Goal: Task Accomplishment & Management: Complete application form

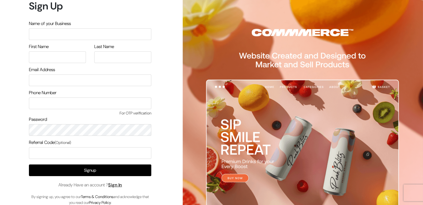
click at [68, 31] on input "text" at bounding box center [90, 34] width 122 height 12
type input "D"
click at [60, 58] on input "text" at bounding box center [57, 57] width 57 height 12
type input "Divya"
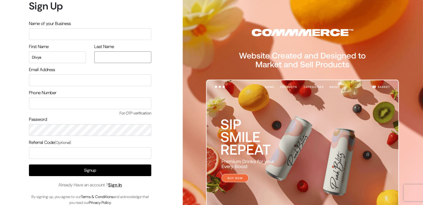
click at [115, 63] on input "text" at bounding box center [122, 57] width 57 height 12
type input "Omkar"
click at [104, 78] on input "email" at bounding box center [90, 81] width 122 height 12
type input "divyaomkar98@gmail.com"
click at [66, 109] on input "text" at bounding box center [90, 104] width 122 height 12
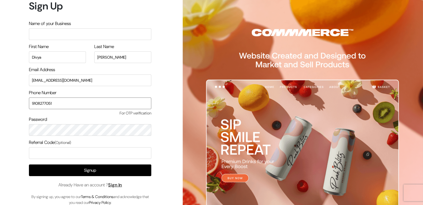
type input "9108277051"
click at [65, 35] on input "text" at bounding box center [90, 34] width 122 height 12
click at [62, 27] on div "Name of your Business" at bounding box center [90, 30] width 122 height 20
click at [75, 33] on input "text" at bounding box center [90, 34] width 122 height 12
type input "d"
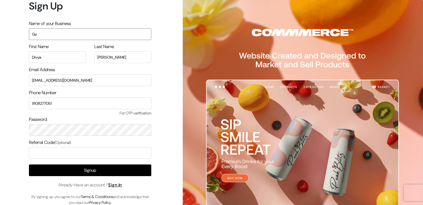
type input "G"
drag, startPoint x: 75, startPoint y: 33, endPoint x: 118, endPoint y: 216, distance: 187.8
click at [118, 205] on html "Sign Up Name of your Business FitnessWithDivya First Name Divya Last Name Omkar…" at bounding box center [211, 102] width 423 height 205
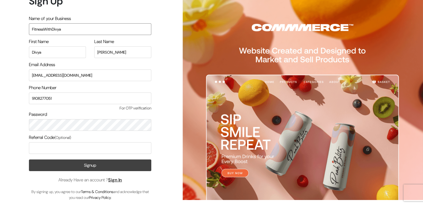
type input "FitnessWithDivya"
click at [109, 164] on button "Signup" at bounding box center [90, 166] width 122 height 12
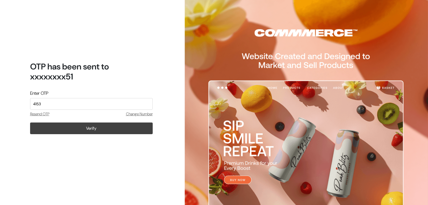
type input "4153"
click at [102, 126] on button "Verify" at bounding box center [91, 129] width 122 height 12
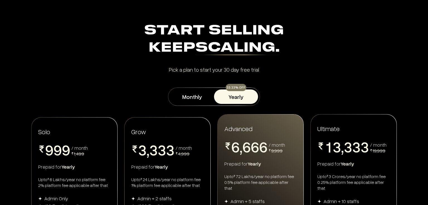
click at [427, 89] on div "Monthly 33.33% OFF Yearly" at bounding box center [214, 97] width 428 height 18
click at [395, 66] on div "Start Selling Keep Scaling. Start Selling Keep Scaling. Pick a plan to start yo…" at bounding box center [213, 47] width 367 height 50
drag, startPoint x: 426, startPoint y: 29, endPoint x: 422, endPoint y: 94, distance: 65.3
click at [183, 93] on button "Monthly" at bounding box center [192, 97] width 44 height 14
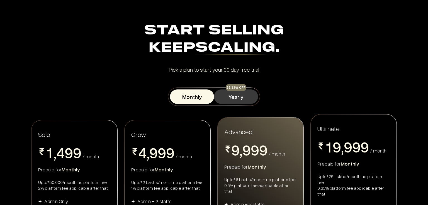
click at [240, 102] on button "Yearly" at bounding box center [236, 97] width 44 height 14
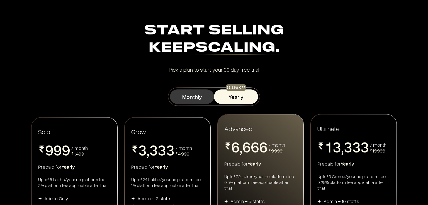
click at [193, 94] on button "Monthly" at bounding box center [192, 97] width 44 height 14
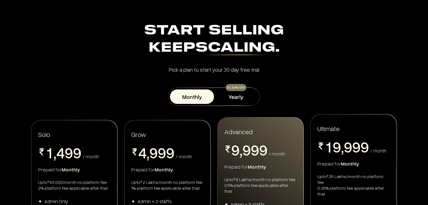
click at [425, 148] on div "Solo 0 1 2 3 4 5 6 7 8 9 , 0 1 2 3 4 5 6 7 8 9 0 1 2 3 4 5 6 7 8 9 0 1 2 3 4 5 …" at bounding box center [214, 200] width 428 height 172
click at [100, 147] on div "0 1 2 3 4 5 6 7 8 9 , 0 1 2 3 4 5 6 7 8 9 0 1 2 3 4 5 6 7 8 9 0 1 2 3 4 5 6 7 8…" at bounding box center [74, 153] width 72 height 17
click at [57, 145] on span "4" at bounding box center [60, 152] width 8 height 15
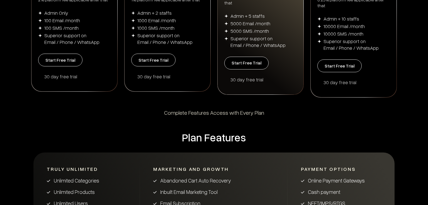
scroll to position [200, 0]
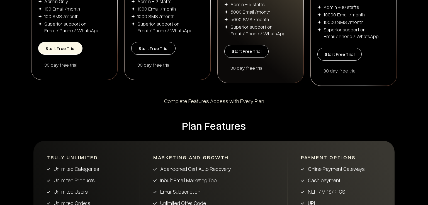
click at [67, 43] on button "Start Free Trial" at bounding box center [60, 48] width 44 height 13
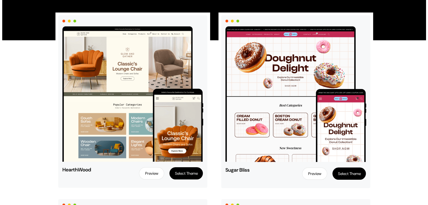
scroll to position [47, 0]
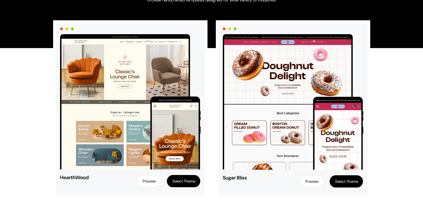
click at [188, 184] on button "Select Theme" at bounding box center [183, 181] width 33 height 12
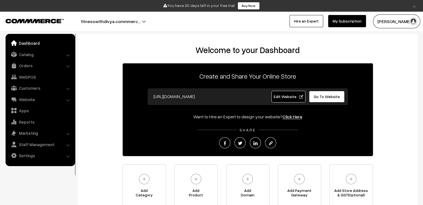
click at [104, 132] on div "Welcome to your Dashboard Create and Share Your Online Store [URL][DOMAIN_NAME]…" at bounding box center [248, 125] width 329 height 161
click at [178, 51] on h2 "Welcome to your Dashboard" at bounding box center [248, 50] width 329 height 10
click at [331, 53] on h2 "Welcome to your Dashboard" at bounding box center [248, 50] width 329 height 10
click at [24, 43] on link "Dashboard" at bounding box center [40, 43] width 66 height 10
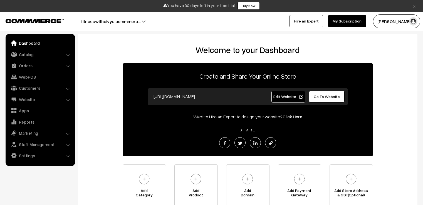
click at [27, 54] on link "Catalog" at bounding box center [40, 55] width 66 height 10
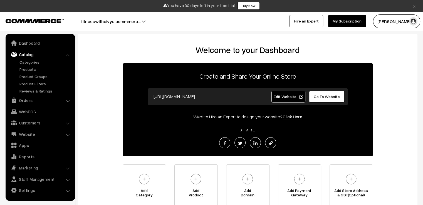
click at [331, 99] on span "Go To Website" at bounding box center [327, 96] width 26 height 5
click at [140, 21] on button "fitnesswithdivya.commmerc…" at bounding box center [111, 21] width 99 height 14
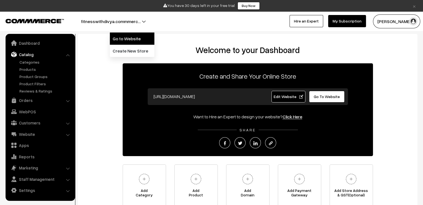
click at [127, 41] on link "Go to Website" at bounding box center [132, 39] width 45 height 12
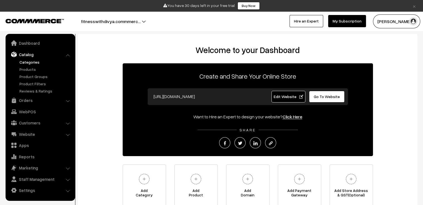
click at [37, 62] on link "Categories" at bounding box center [45, 62] width 55 height 6
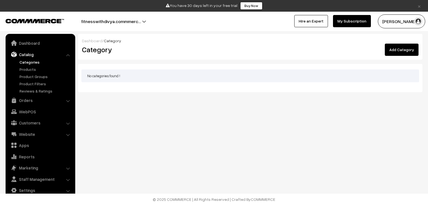
click at [401, 48] on link "Add Category" at bounding box center [401, 50] width 34 height 12
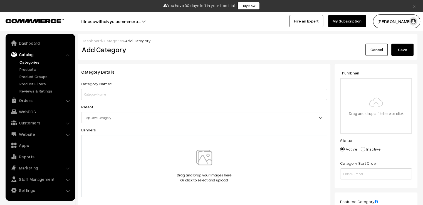
click at [124, 93] on input "text" at bounding box center [204, 94] width 246 height 11
type input "w"
type input "Weight loss"
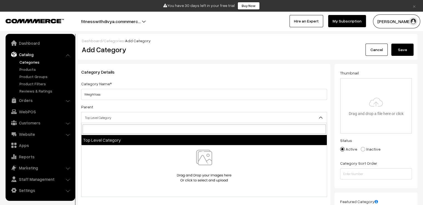
click at [139, 114] on span "Top Level Category" at bounding box center [204, 118] width 245 height 10
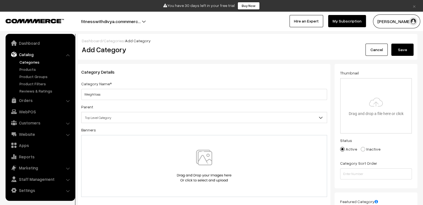
click at [204, 118] on span "Top Level Category" at bounding box center [204, 118] width 245 height 10
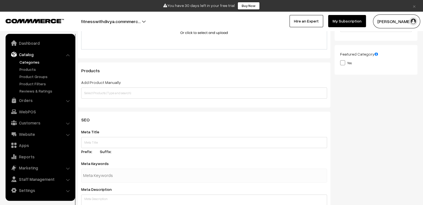
scroll to position [165, 0]
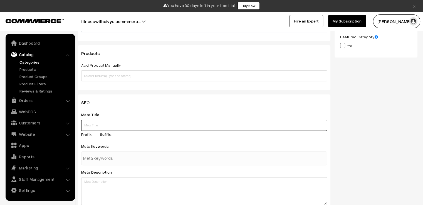
click at [111, 126] on input "text" at bounding box center [204, 125] width 246 height 11
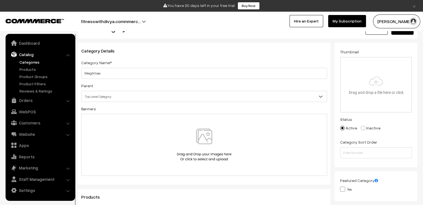
scroll to position [19, 0]
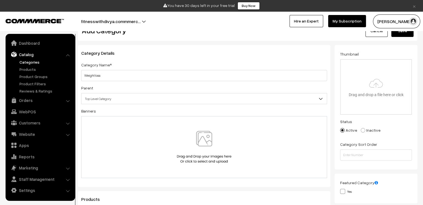
click at [173, 128] on div at bounding box center [204, 147] width 246 height 62
click at [199, 151] on img at bounding box center [204, 147] width 57 height 33
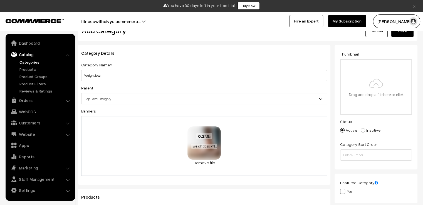
click at [213, 152] on div "0.2 MB weightloss.PNG" at bounding box center [204, 142] width 33 height 30
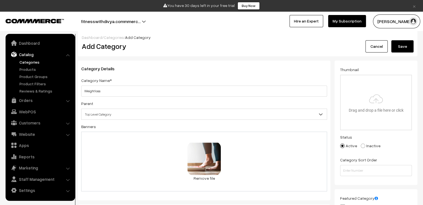
scroll to position [0, 0]
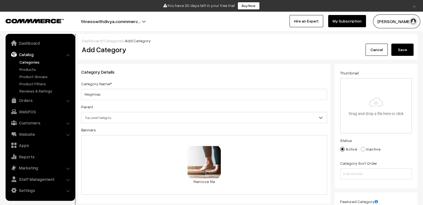
click at [399, 52] on button "Save" at bounding box center [403, 50] width 22 height 12
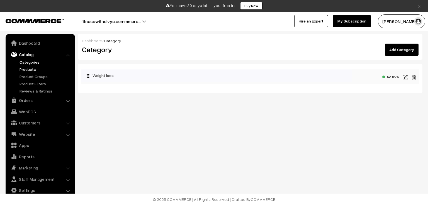
click at [30, 69] on link "Products" at bounding box center [45, 70] width 55 height 6
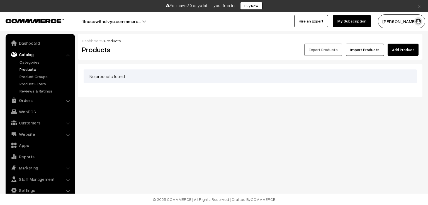
click at [410, 48] on link "Add Product" at bounding box center [402, 50] width 31 height 12
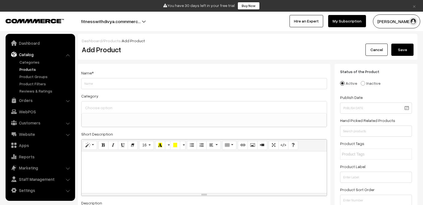
select select
type input "w"
type input "pcod"
click at [112, 107] on input at bounding box center [204, 108] width 241 height 8
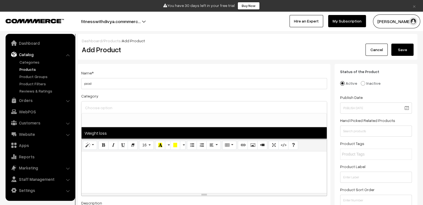
click at [107, 136] on span "Weight loss" at bounding box center [204, 132] width 245 height 11
select select "1"
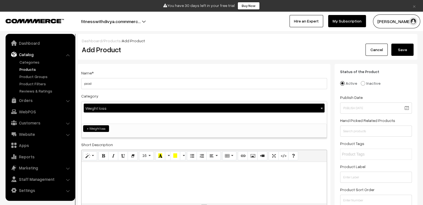
click at [132, 178] on div at bounding box center [204, 183] width 245 height 42
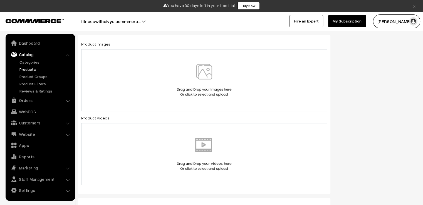
scroll to position [287, 0]
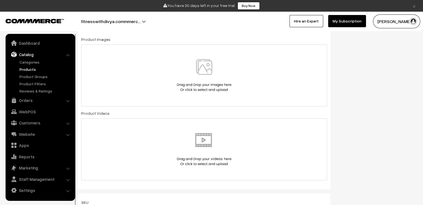
click at [200, 73] on img at bounding box center [204, 75] width 57 height 33
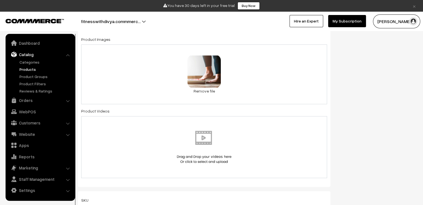
click at [185, 144] on img at bounding box center [204, 147] width 57 height 33
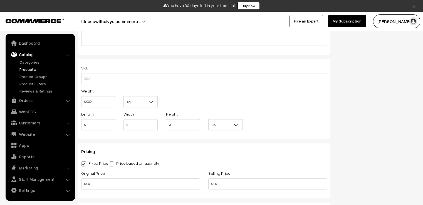
scroll to position [451, 0]
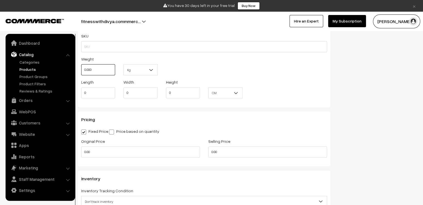
click at [95, 70] on input "0.000" at bounding box center [98, 69] width 34 height 11
type input "0"
click at [100, 69] on input "text" at bounding box center [98, 69] width 34 height 11
click at [152, 69] on b at bounding box center [152, 70] width 6 height 6
click at [178, 69] on div "Weight Kg Kg" at bounding box center [204, 67] width 254 height 23
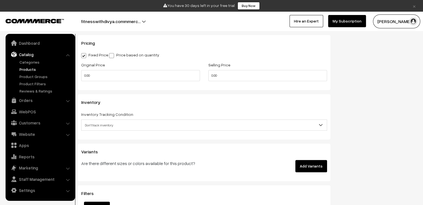
scroll to position [525, 0]
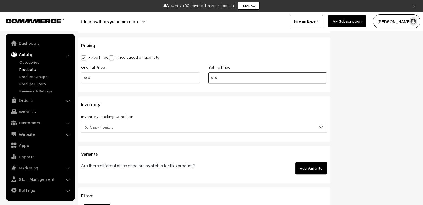
click at [233, 80] on input "0.00" at bounding box center [267, 77] width 119 height 11
type input "0"
type input "200"
click at [178, 79] on input "0.00" at bounding box center [140, 77] width 119 height 11
type input "0"
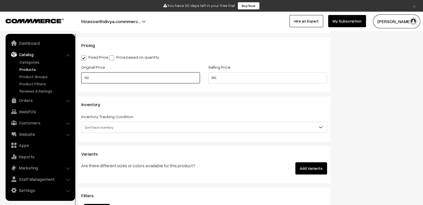
type input "150"
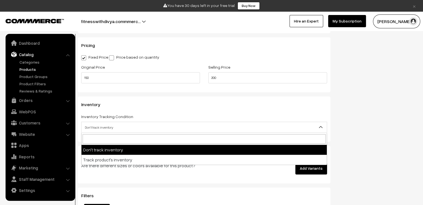
click at [285, 131] on span "Don't track inventory" at bounding box center [204, 128] width 245 height 10
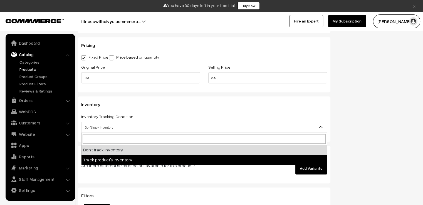
drag, startPoint x: 284, startPoint y: 125, endPoint x: 269, endPoint y: 155, distance: 33.7
select select "2"
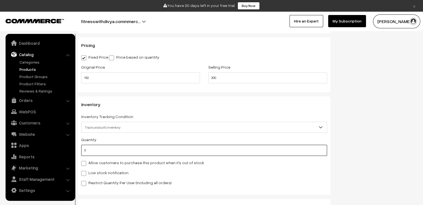
click at [269, 155] on input "0" at bounding box center [204, 150] width 246 height 11
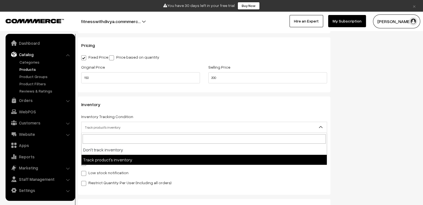
click at [282, 125] on span "Track product's inventory" at bounding box center [204, 128] width 245 height 10
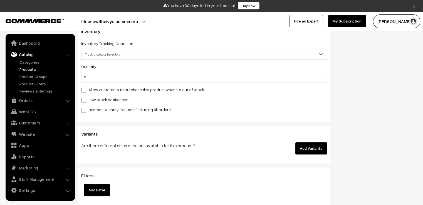
scroll to position [612, 0]
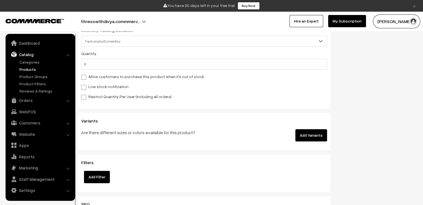
click at [84, 87] on span at bounding box center [83, 87] width 5 height 5
click at [84, 87] on input "Low stock notification" at bounding box center [83, 87] width 4 height 4
checkbox input "true"
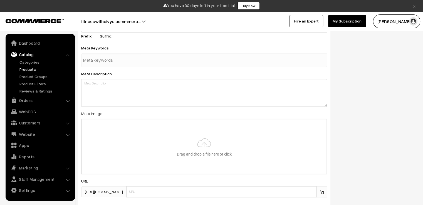
scroll to position [875, 0]
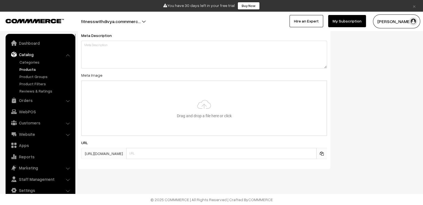
drag, startPoint x: 423, startPoint y: 172, endPoint x: 426, endPoint y: 167, distance: 6.0
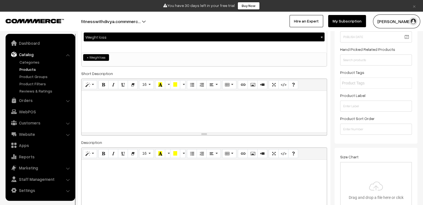
scroll to position [0, 0]
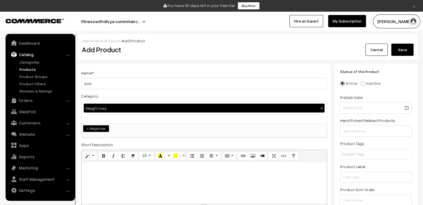
click at [403, 48] on button "Save" at bounding box center [403, 50] width 22 height 12
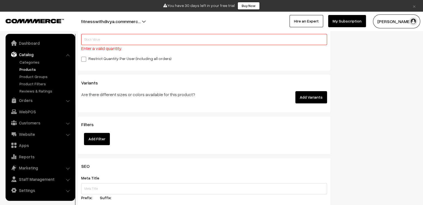
scroll to position [686, 0]
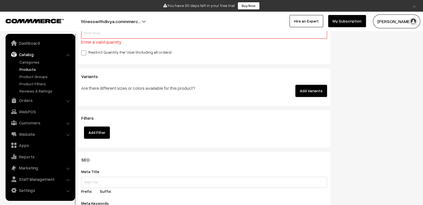
click at [137, 36] on input "text" at bounding box center [204, 33] width 246 height 11
type input "5"
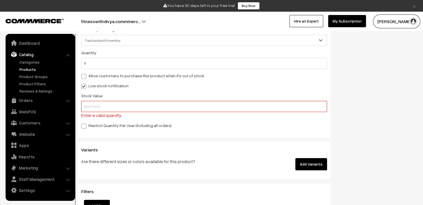
scroll to position [608, 0]
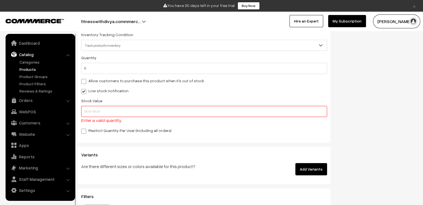
click at [84, 91] on span at bounding box center [83, 91] width 5 height 5
click at [84, 91] on input "Low stock notification" at bounding box center [83, 91] width 4 height 4
checkbox input "false"
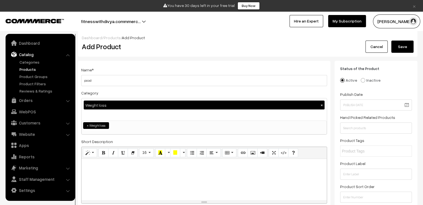
scroll to position [0, 0]
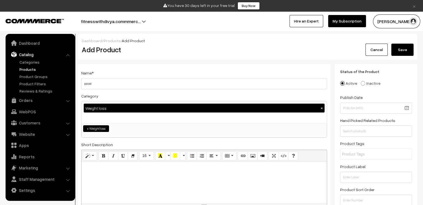
click at [400, 52] on button "Save" at bounding box center [403, 50] width 22 height 12
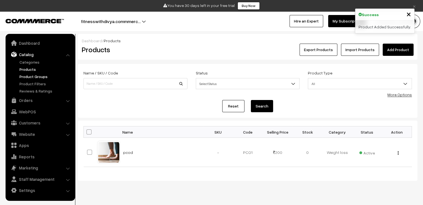
click at [39, 76] on link "Product Groups" at bounding box center [45, 77] width 55 height 6
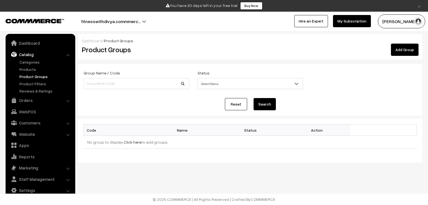
drag, startPoint x: 126, startPoint y: 95, endPoint x: 127, endPoint y: 92, distance: 2.9
click at [127, 92] on form "Group Name / Code Status Select Status Active Inactive Select Status Reset Sear…" at bounding box center [250, 90] width 344 height 52
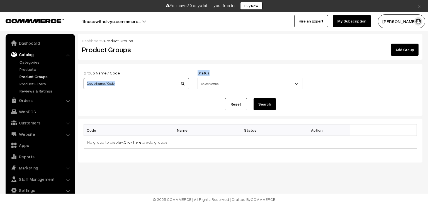
click at [131, 87] on input at bounding box center [136, 83] width 105 height 11
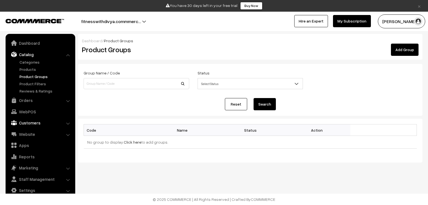
click at [64, 125] on link "Customers" at bounding box center [40, 123] width 66 height 10
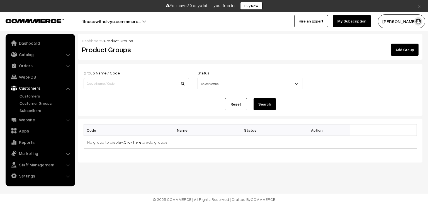
click at [69, 121] on li "Website Website Builder Authors" at bounding box center [40, 120] width 67 height 10
click at [64, 122] on link "Website" at bounding box center [40, 120] width 66 height 10
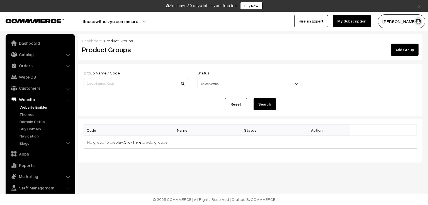
click at [40, 108] on link "Website Builder" at bounding box center [45, 107] width 55 height 6
